Goal: Information Seeking & Learning: Check status

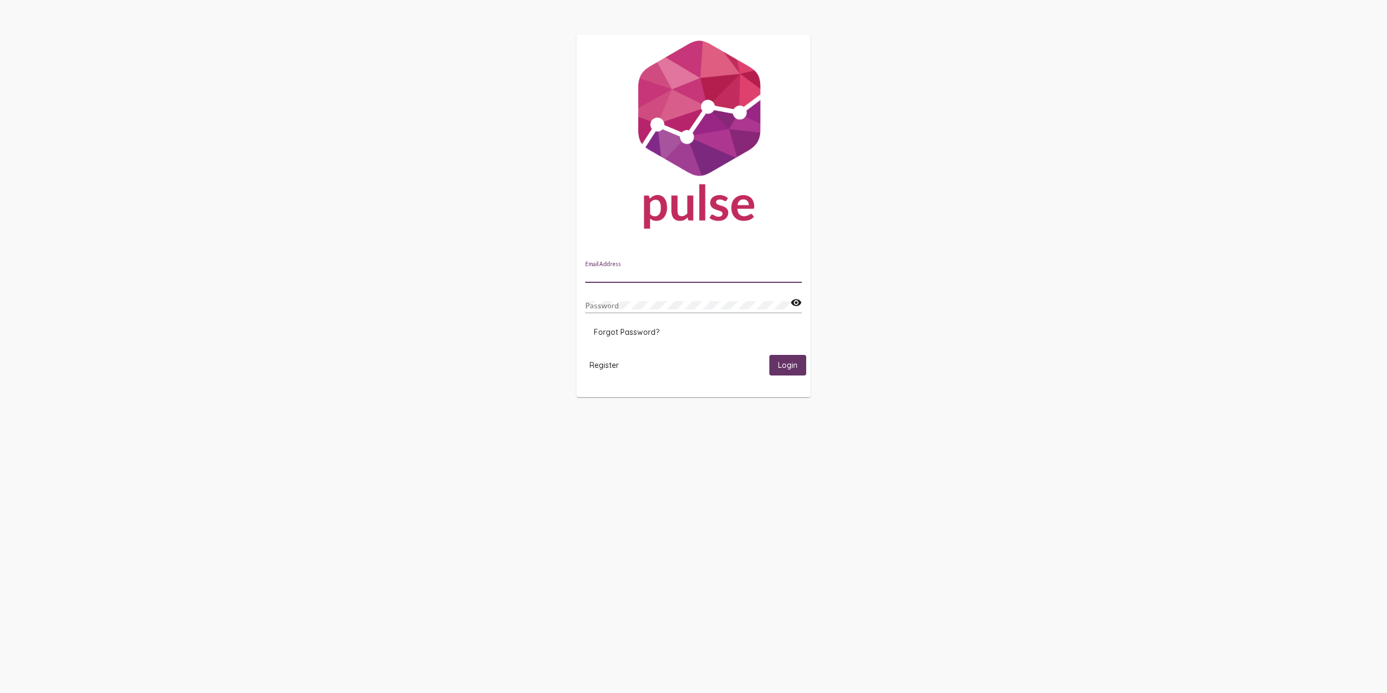
click at [675, 272] on input "Email Address" at bounding box center [693, 274] width 217 height 9
type input "[PERSON_NAME][EMAIL_ADDRESS][PERSON_NAME][DOMAIN_NAME]"
click at [769, 355] on button "Login" at bounding box center [787, 365] width 37 height 20
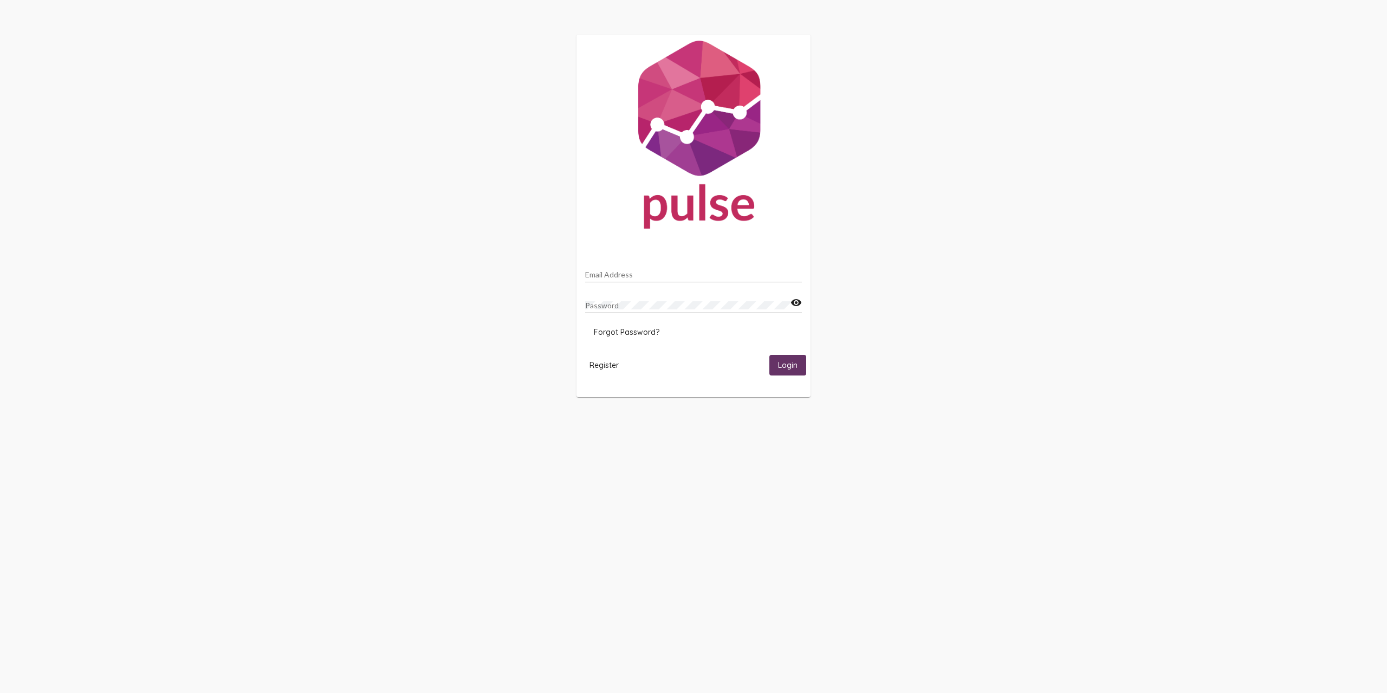
click at [647, 265] on div "Email Address" at bounding box center [693, 271] width 217 height 21
click at [643, 269] on div "Email Address" at bounding box center [693, 271] width 217 height 21
click at [642, 270] on div "Email Address" at bounding box center [693, 271] width 217 height 21
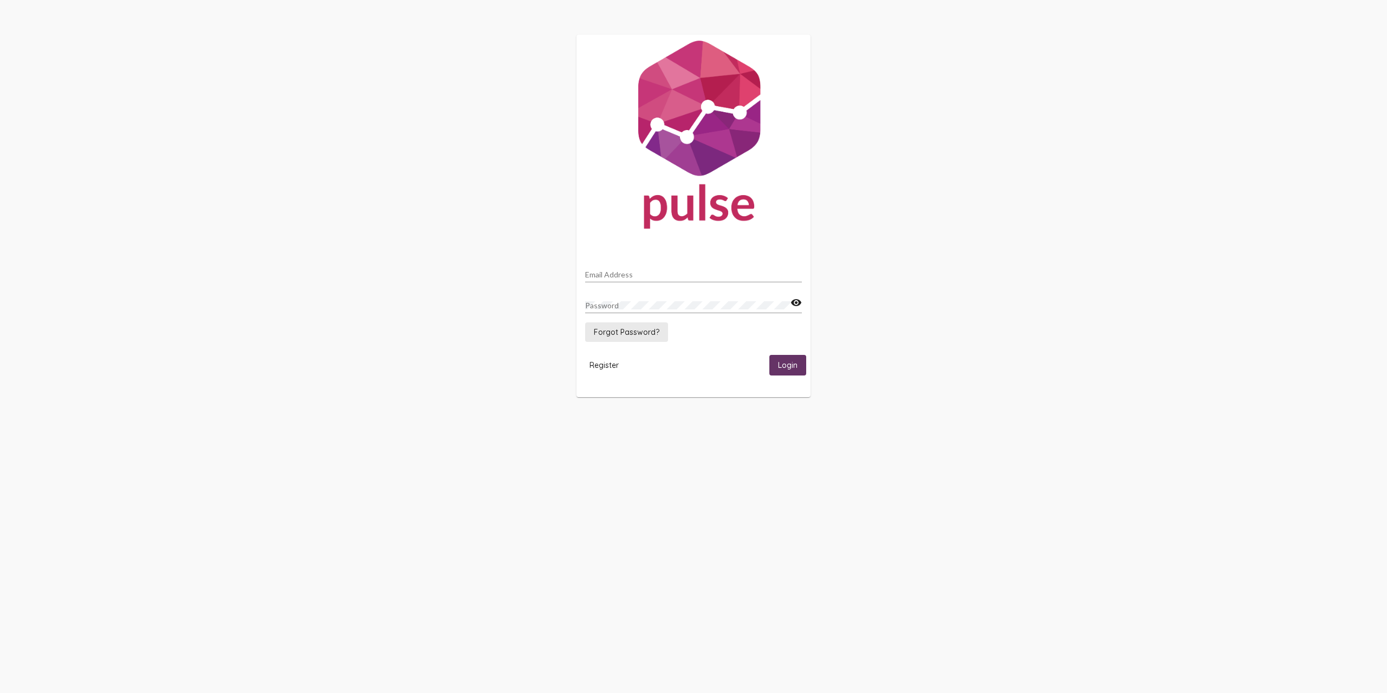
click at [628, 333] on span "Forgot Password?" at bounding box center [627, 332] width 66 height 10
click at [616, 274] on input "Email Address" at bounding box center [693, 274] width 217 height 9
type input "[PERSON_NAME][EMAIL_ADDRESS][PERSON_NAME][DOMAIN_NAME]"
click at [633, 272] on input "Email Address" at bounding box center [693, 274] width 217 height 9
type input "[PERSON_NAME][EMAIL_ADDRESS][PERSON_NAME][DOMAIN_NAME]"
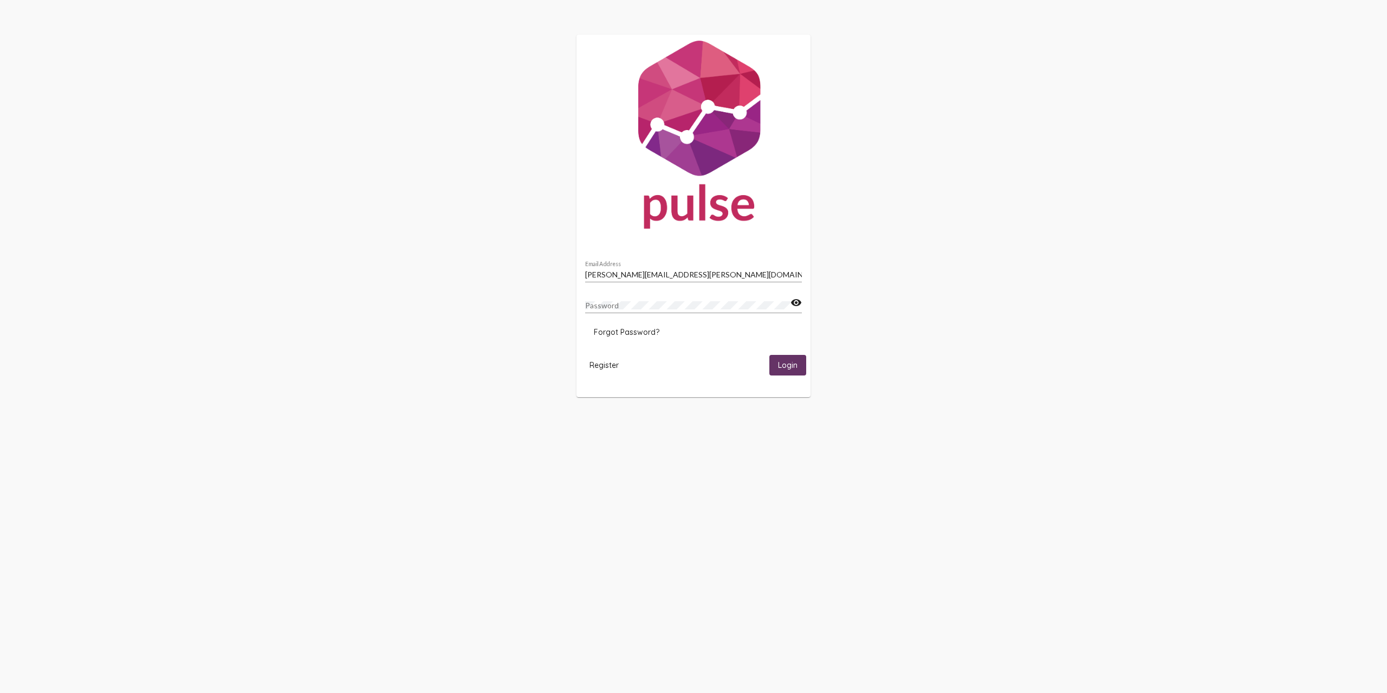
click at [711, 282] on div "[PERSON_NAME][EMAIL_ADDRESS][PERSON_NAME][DOMAIN_NAME] Email Address" at bounding box center [693, 271] width 217 height 21
click at [708, 277] on input "[PERSON_NAME][EMAIL_ADDRESS][PERSON_NAME][DOMAIN_NAME]" at bounding box center [693, 274] width 217 height 9
click at [708, 274] on input "[PERSON_NAME][EMAIL_ADDRESS][PERSON_NAME][DOMAIN_NAME]" at bounding box center [693, 274] width 217 height 9
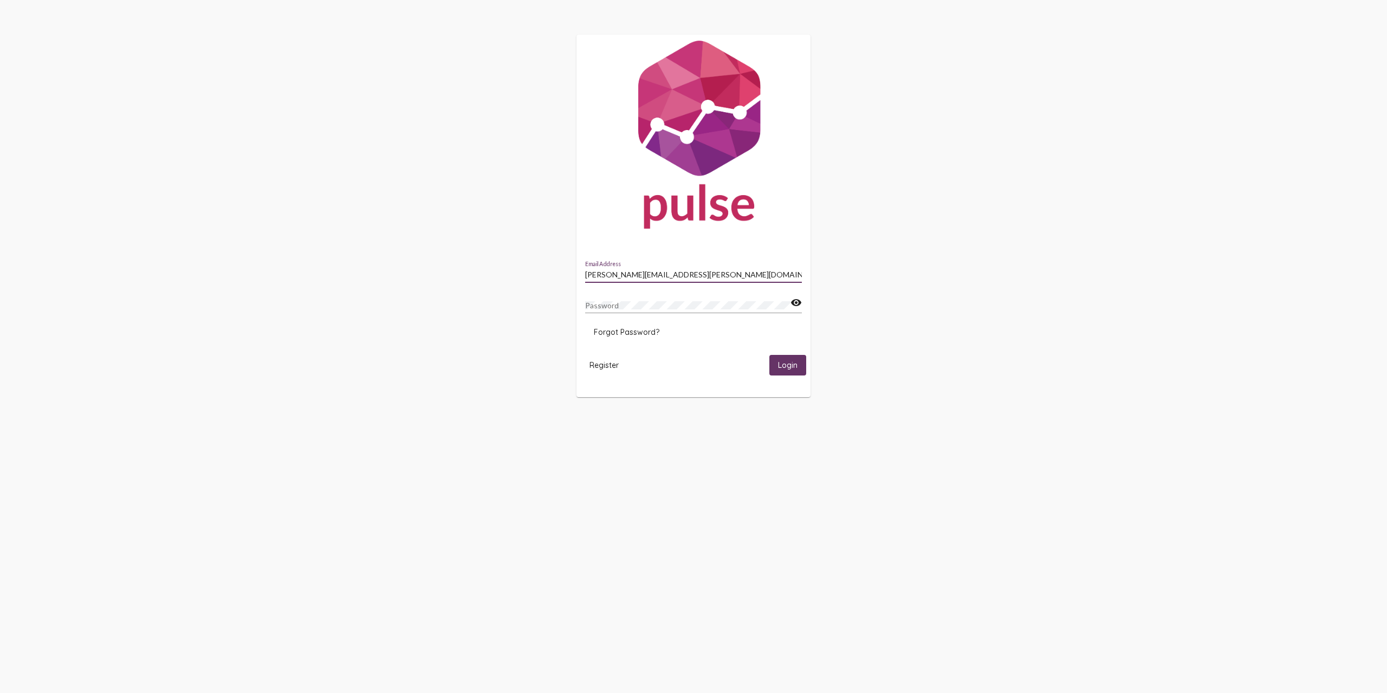
click at [642, 330] on span "Forgot Password?" at bounding box center [627, 332] width 66 height 10
click at [649, 274] on input "Email Address" at bounding box center [693, 274] width 217 height 9
type input "[PERSON_NAME][EMAIL_ADDRESS][PERSON_NAME][DOMAIN_NAME]"
click at [788, 310] on span "Reset Password" at bounding box center [768, 315] width 57 height 10
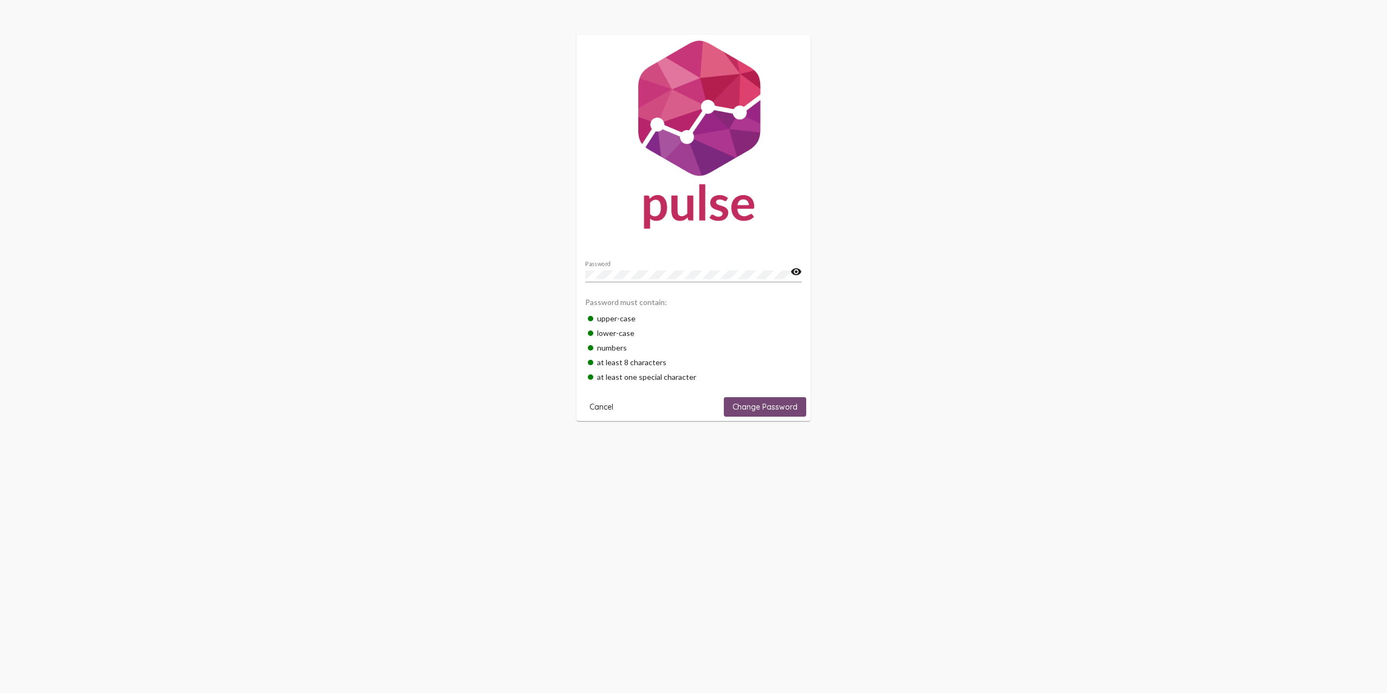
click at [780, 400] on button "Change Password" at bounding box center [765, 406] width 82 height 19
click at [610, 275] on input "Email Address" at bounding box center [693, 274] width 217 height 9
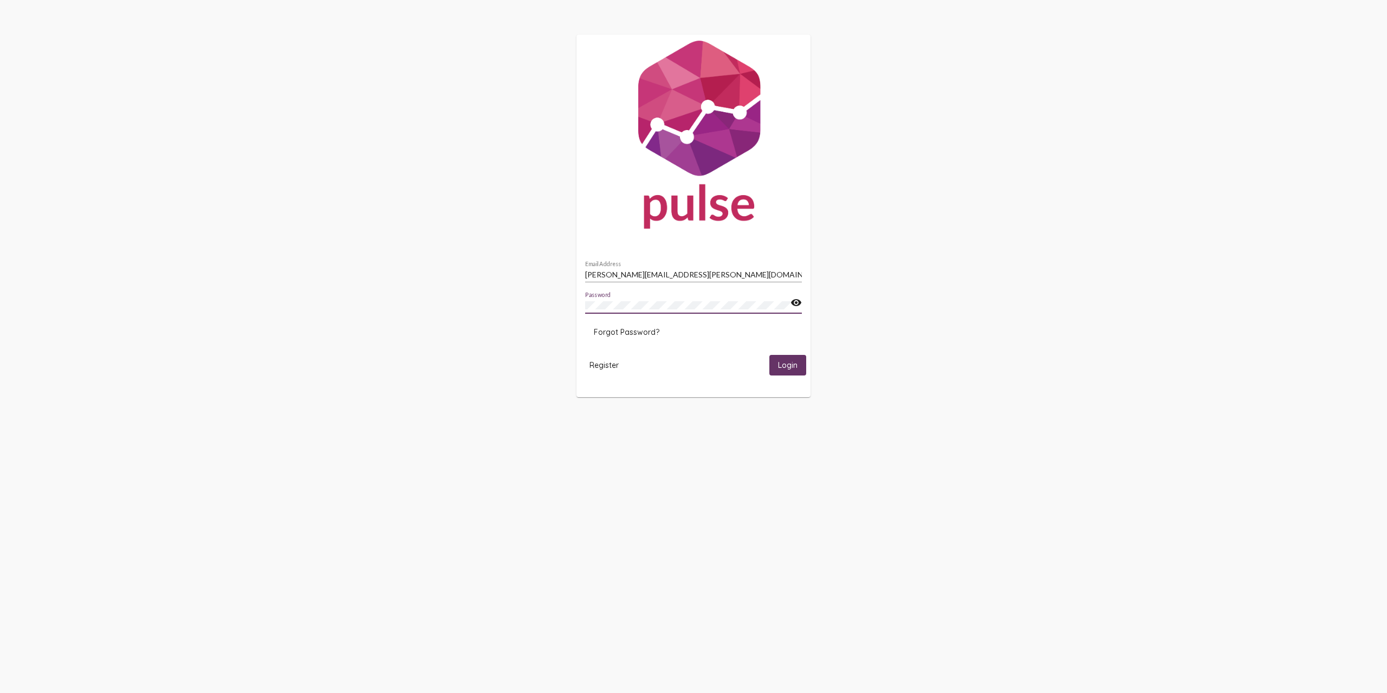
click at [769, 355] on button "Login" at bounding box center [787, 365] width 37 height 20
click at [785, 365] on span "Login" at bounding box center [787, 366] width 19 height 10
click at [769, 355] on button "Login" at bounding box center [787, 365] width 37 height 20
drag, startPoint x: 698, startPoint y: 281, endPoint x: 691, endPoint y: 276, distance: 8.6
click at [695, 280] on div "roxana.garcia@ceo.oc.gov Email Address" at bounding box center [693, 271] width 217 height 21
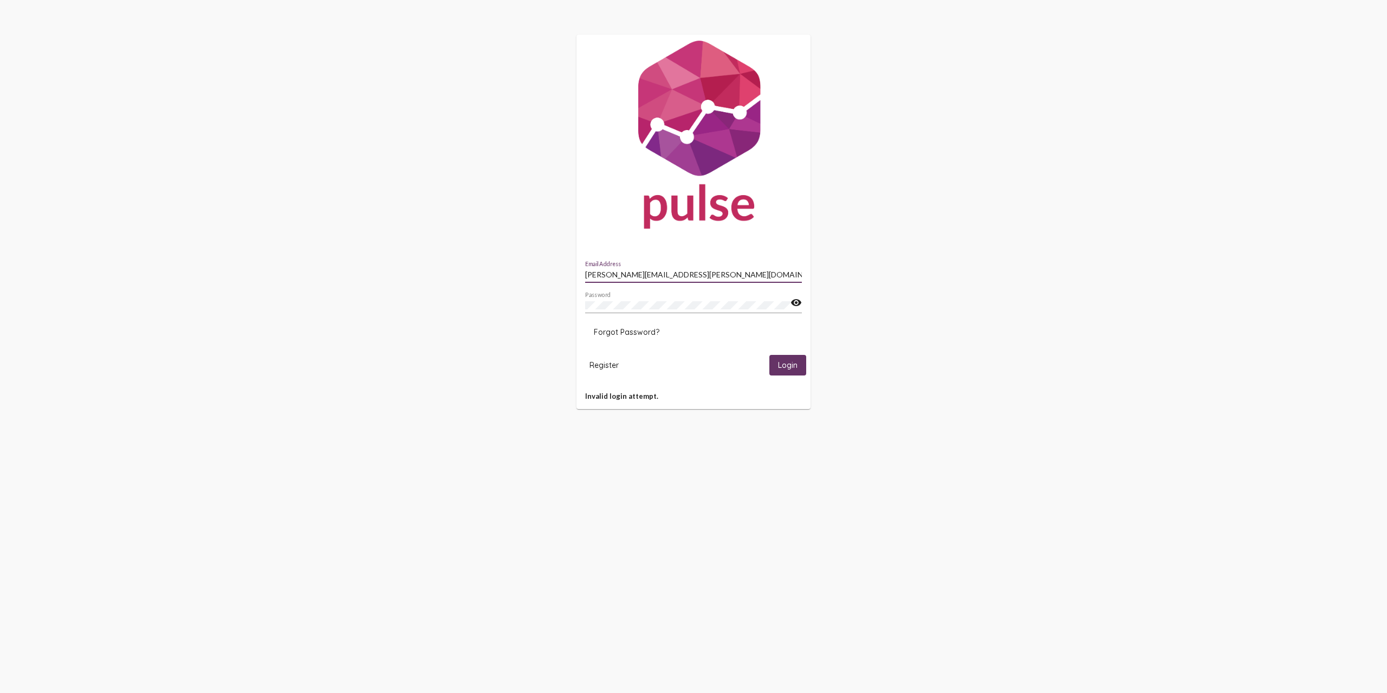
click at [691, 275] on input "[PERSON_NAME][EMAIL_ADDRESS][PERSON_NAME][DOMAIN_NAME]" at bounding box center [693, 274] width 217 height 9
click at [692, 275] on input "[PERSON_NAME][EMAIL_ADDRESS][PERSON_NAME][DOMAIN_NAME]" at bounding box center [693, 274] width 217 height 9
drag, startPoint x: 692, startPoint y: 275, endPoint x: 655, endPoint y: 268, distance: 37.1
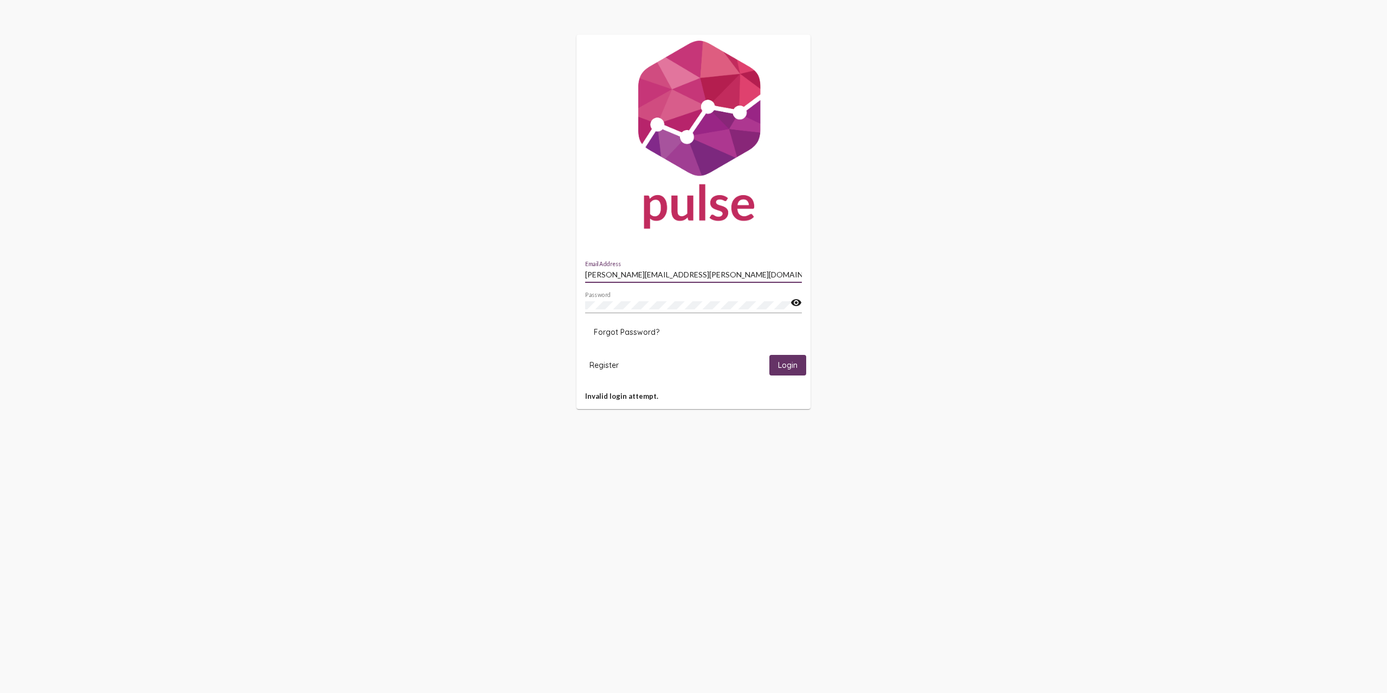
click at [655, 268] on div "roxana.garcia@ceo.oc.gov Email Address" at bounding box center [693, 271] width 217 height 21
type input "[PERSON_NAME][EMAIL_ADDRESS][PERSON_NAME][DOMAIN_NAME]"
click at [780, 363] on span "Login" at bounding box center [787, 366] width 19 height 10
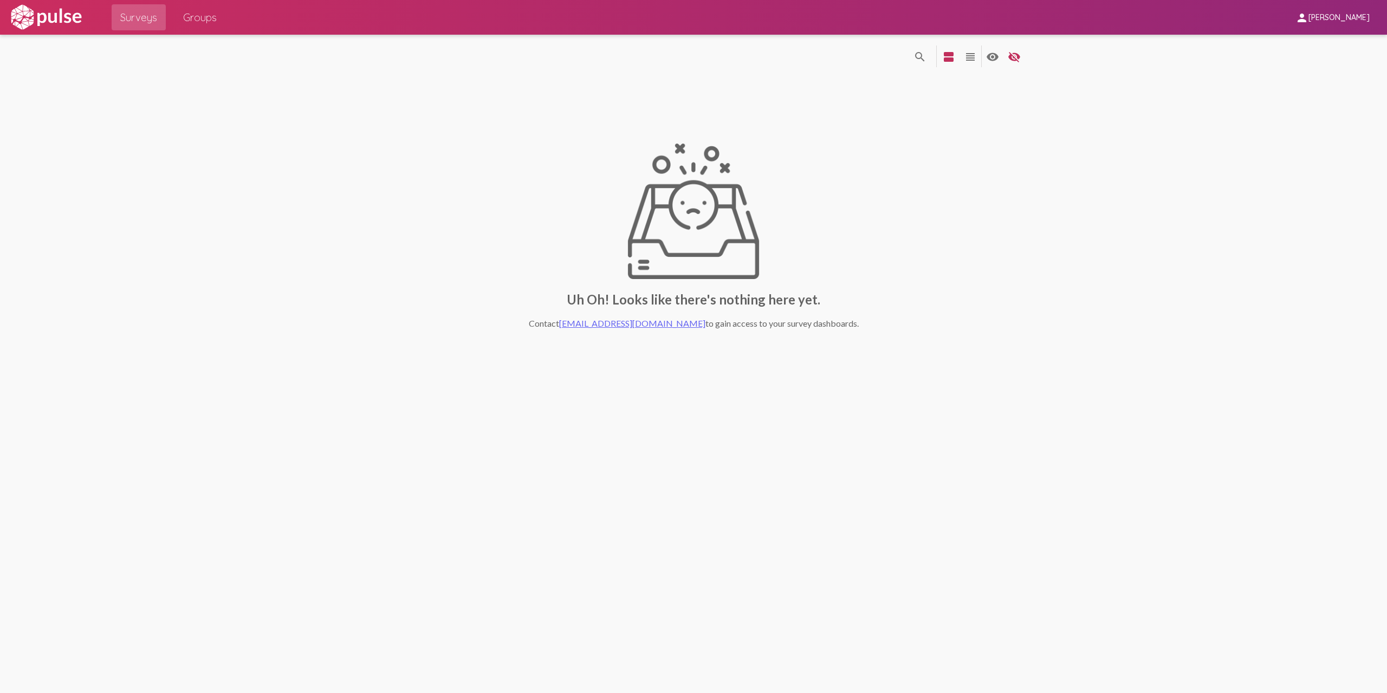
click at [194, 19] on span "Groups" at bounding box center [200, 17] width 34 height 19
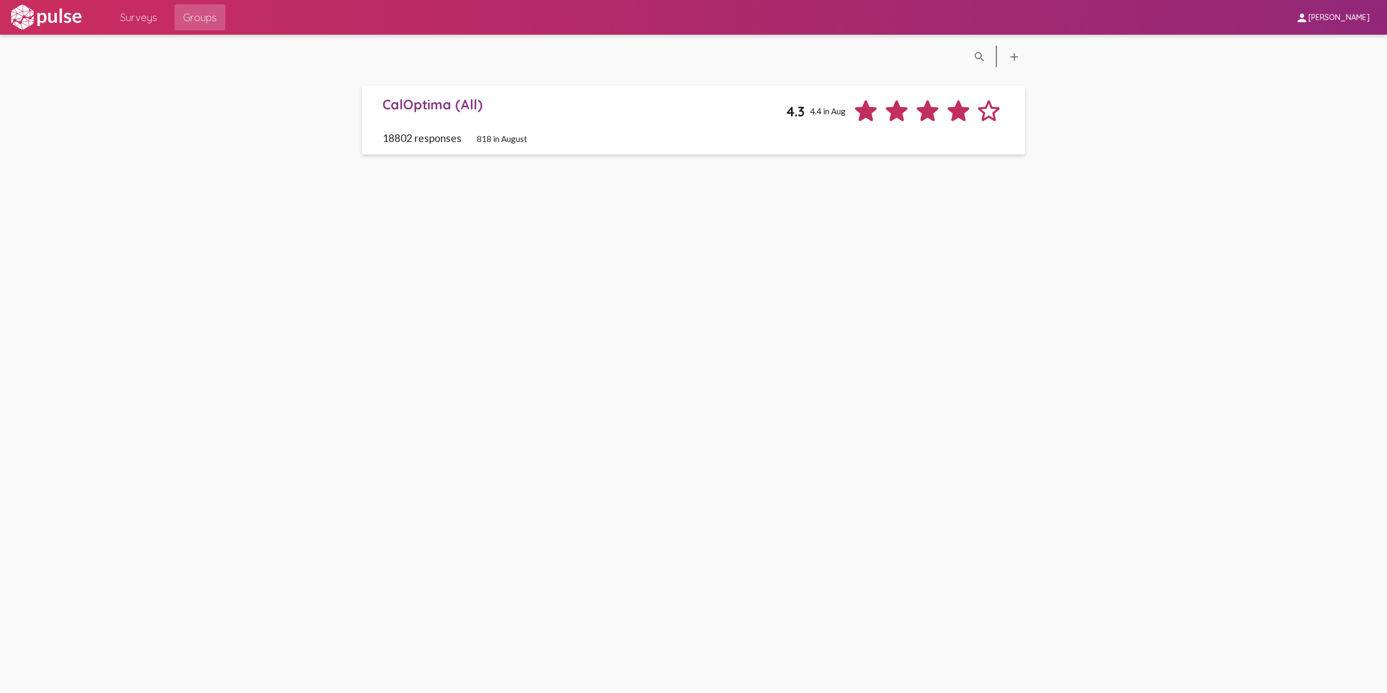
click at [422, 111] on div "CalOptima (All)" at bounding box center [584, 104] width 404 height 17
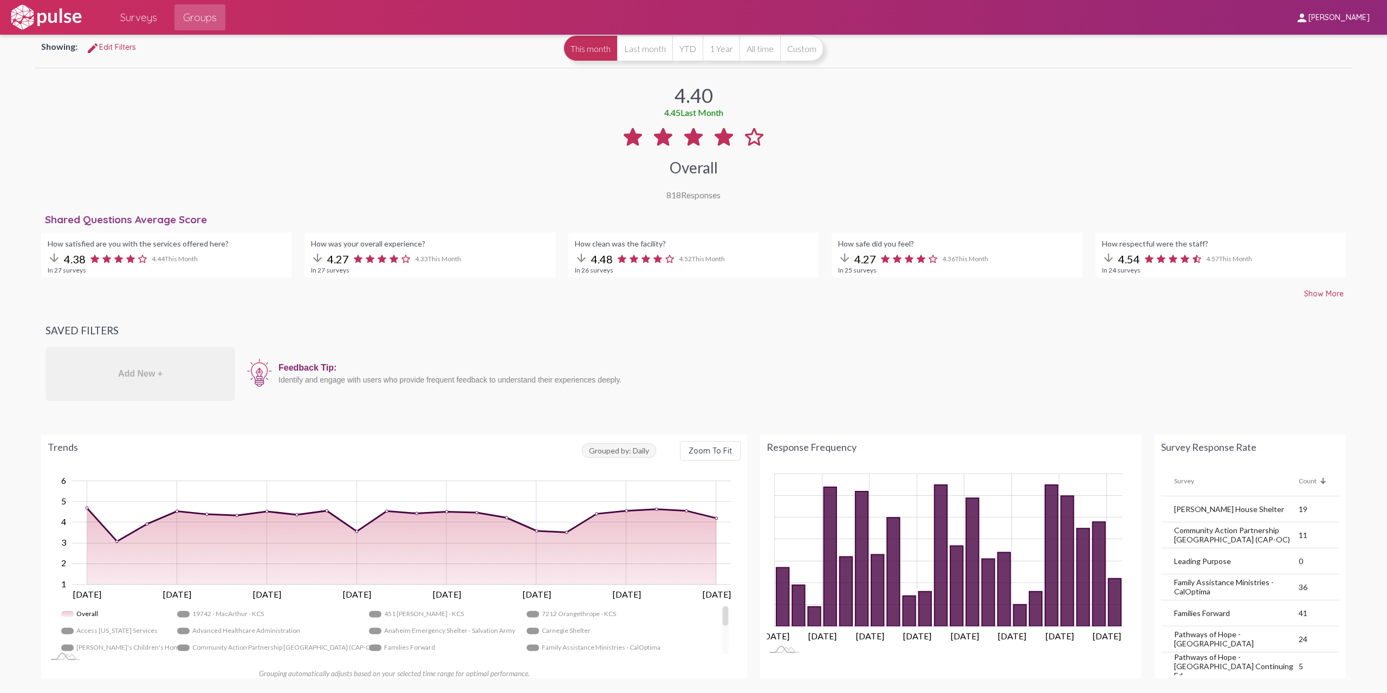
scroll to position [108, 0]
